Goal: Task Accomplishment & Management: Manage account settings

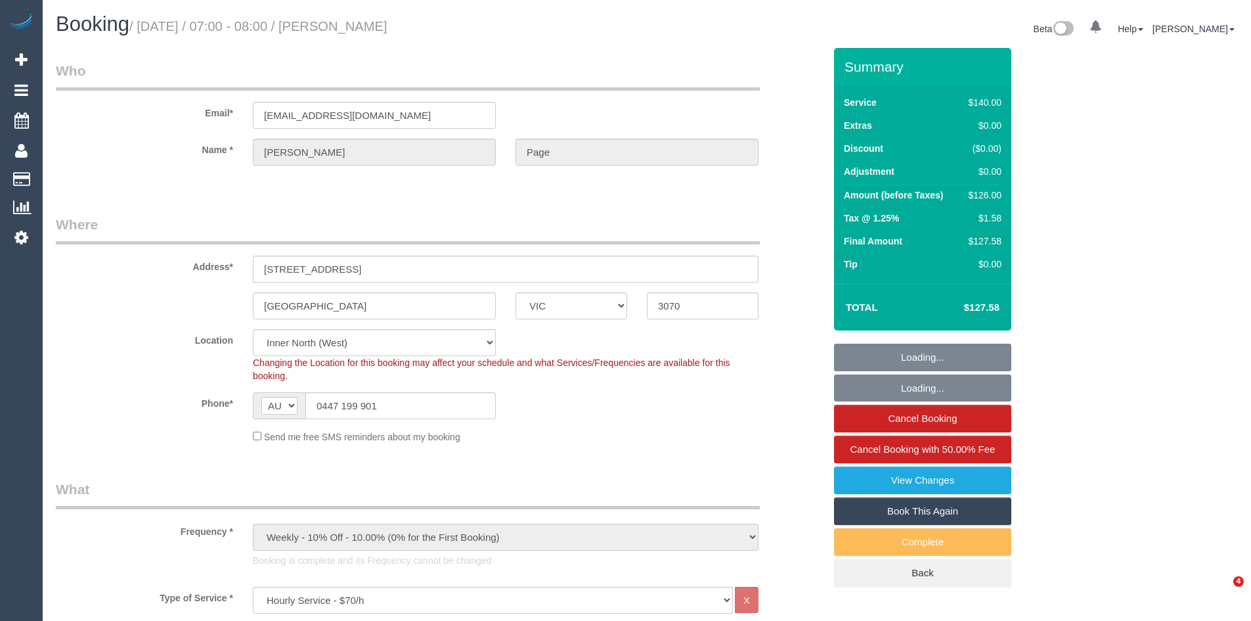
select select "VIC"
select select "number:28"
select select "number:14"
select select "number:19"
select select "number:36"
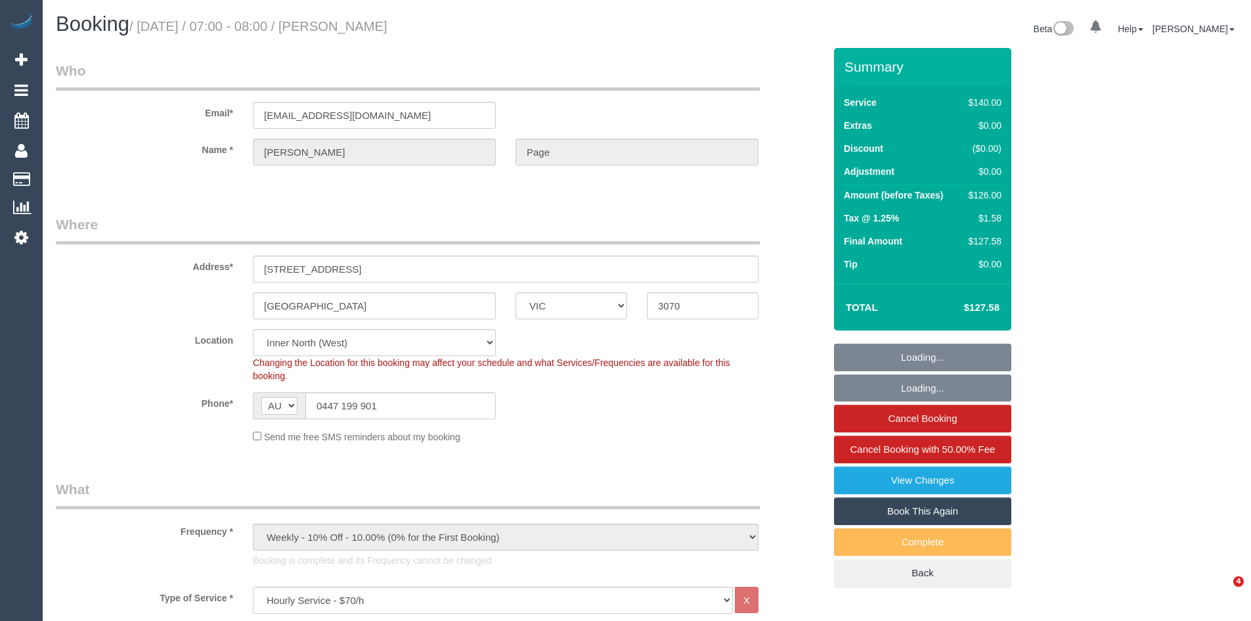
select select "number:35"
select select "VIC"
select select "object:699"
select select "number:28"
select select "number:14"
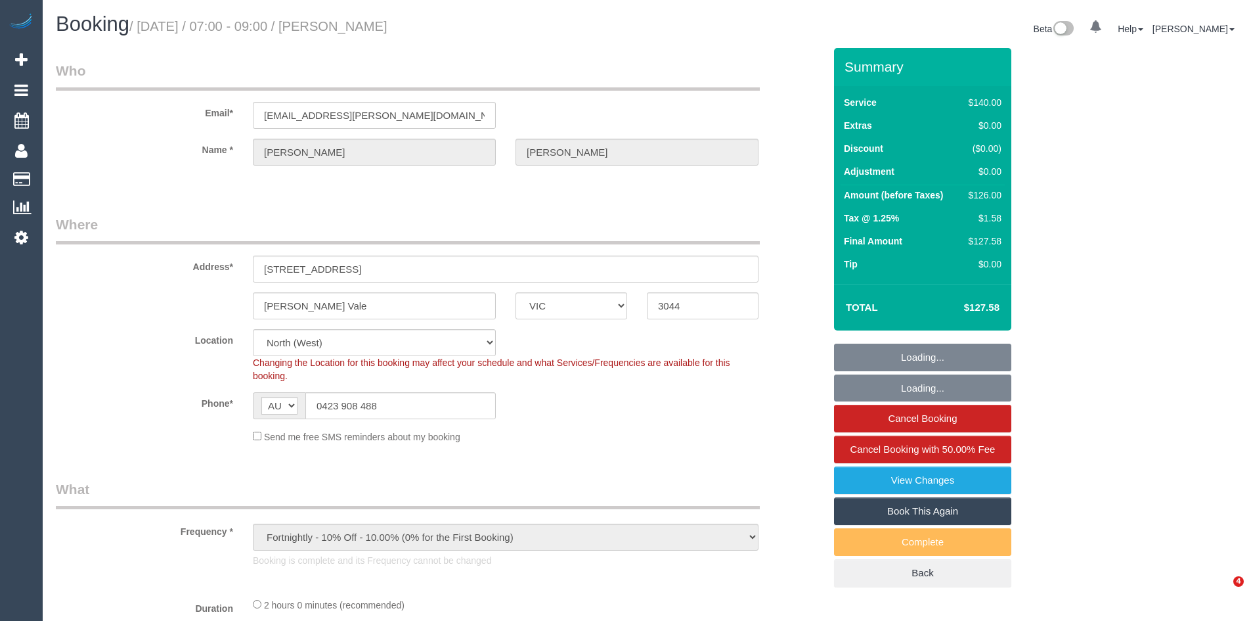
select select "number:19"
select select "number:22"
select select "number:11"
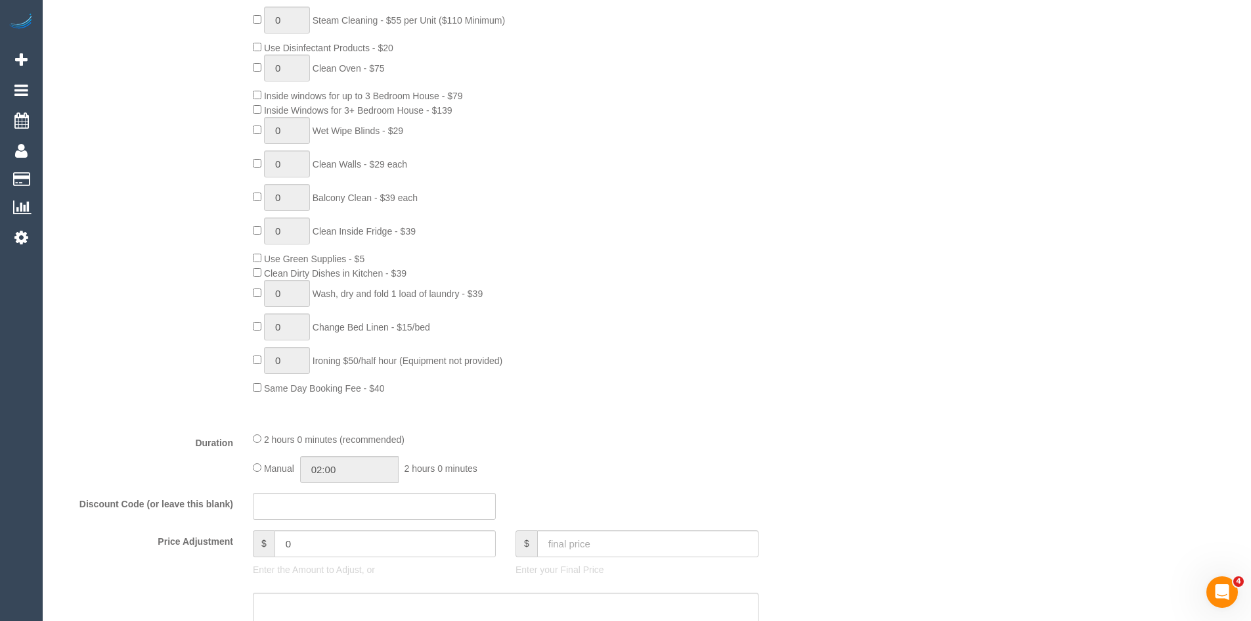
scroll to position [657, 0]
